Goal: Task Accomplishment & Management: Complete application form

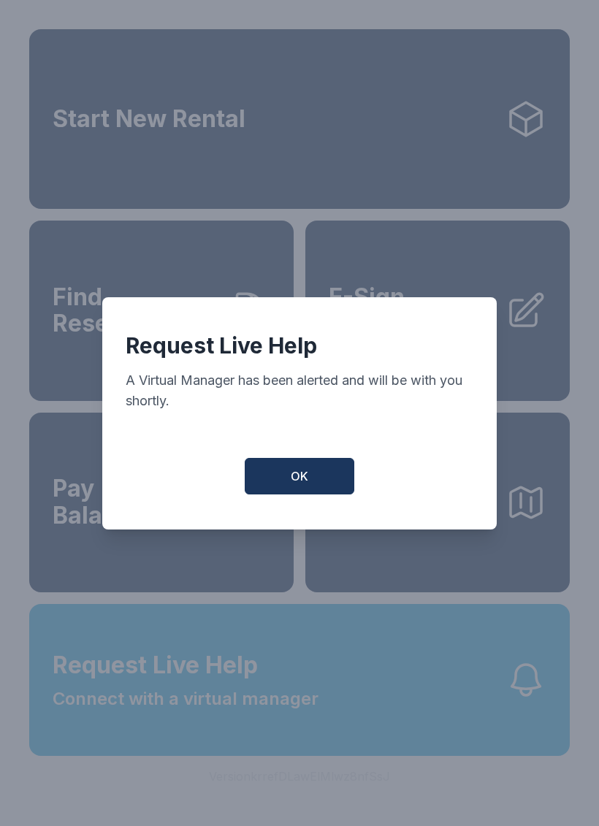
click at [323, 481] on button "OK" at bounding box center [299, 476] width 109 height 36
click at [323, 480] on button "OK" at bounding box center [299, 476] width 109 height 36
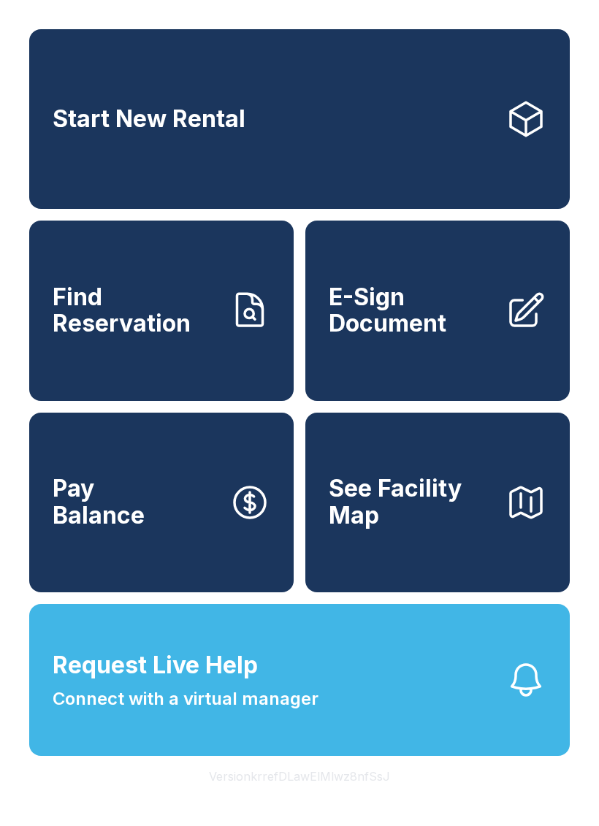
click at [464, 314] on span "E-Sign Document" at bounding box center [410, 310] width 165 height 53
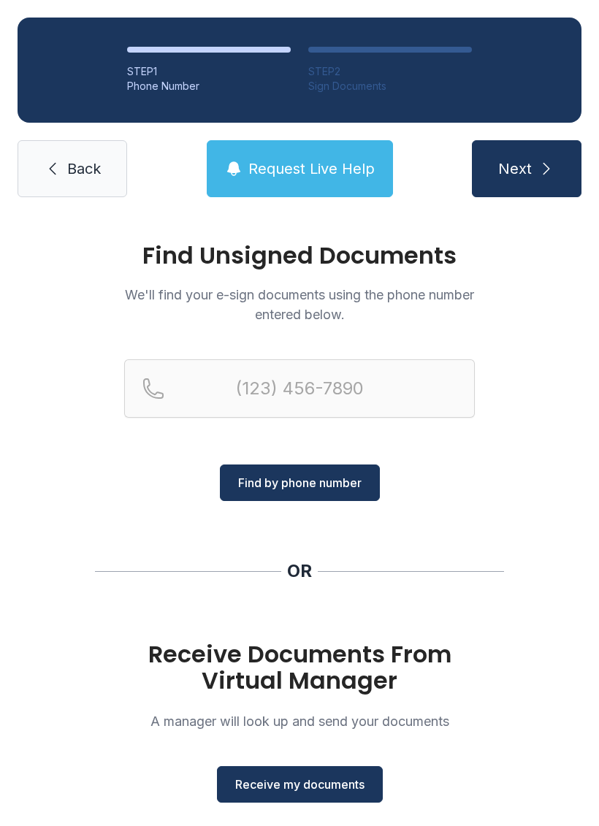
click at [316, 769] on button "Receive my documents" at bounding box center [300, 784] width 166 height 36
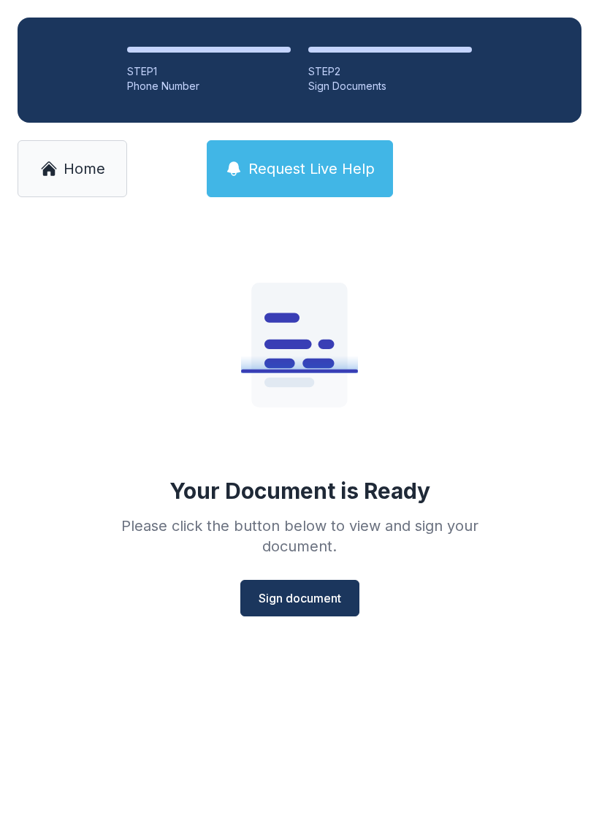
click at [313, 596] on span "Sign document" at bounding box center [299, 598] width 82 height 18
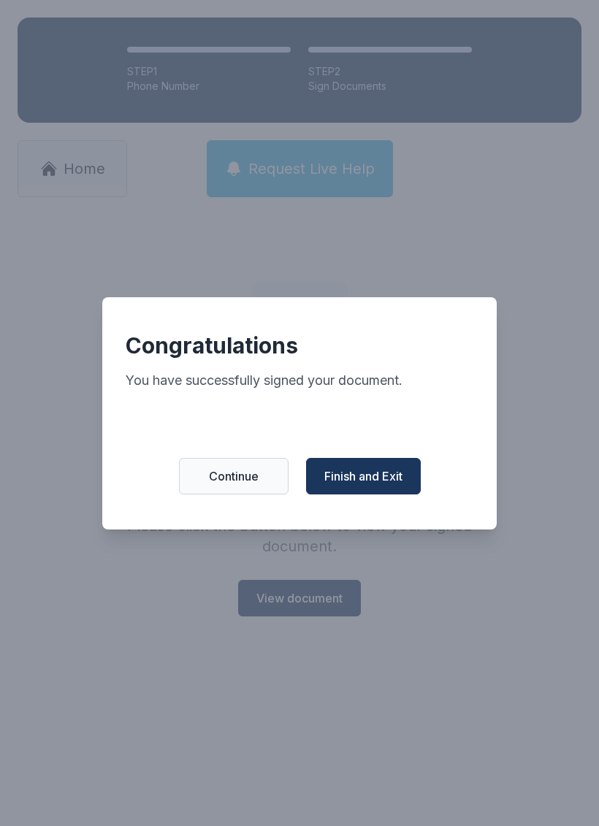
click at [374, 470] on button "Finish and Exit" at bounding box center [363, 476] width 115 height 36
